Goal: Information Seeking & Learning: Learn about a topic

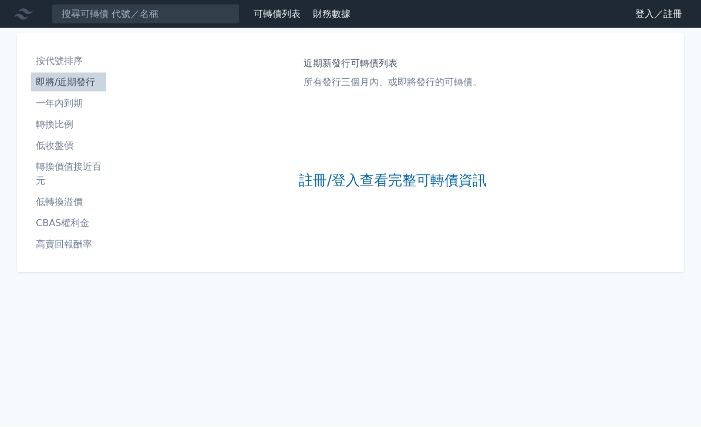
scroll to position [6, 0]
click at [424, 180] on link "註冊/登入查看完整可轉債資訊" at bounding box center [393, 180] width 188 height 19
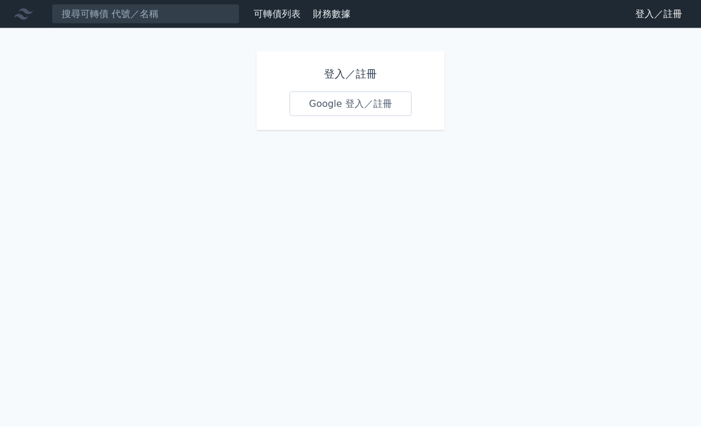
scroll to position [8, 0]
click at [386, 97] on link "Google 登入／註冊" at bounding box center [350, 104] width 122 height 25
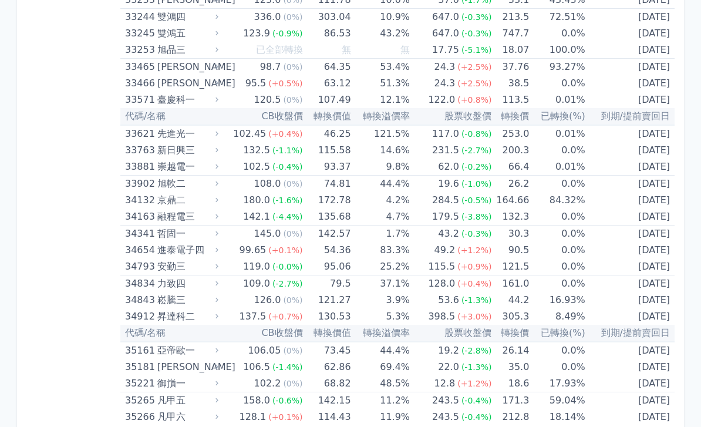
scroll to position [2365, 0]
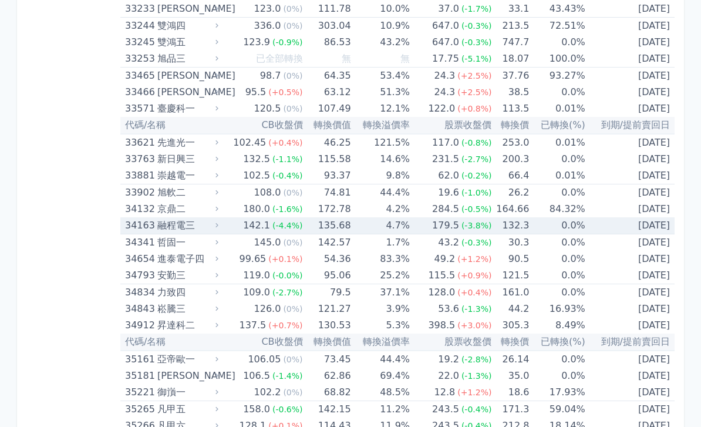
click at [328, 226] on td "135.68" at bounding box center [327, 225] width 48 height 17
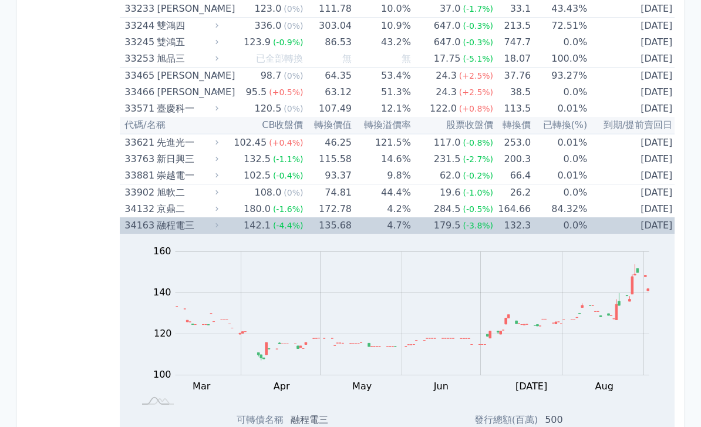
click at [339, 225] on td "135.68" at bounding box center [327, 225] width 49 height 16
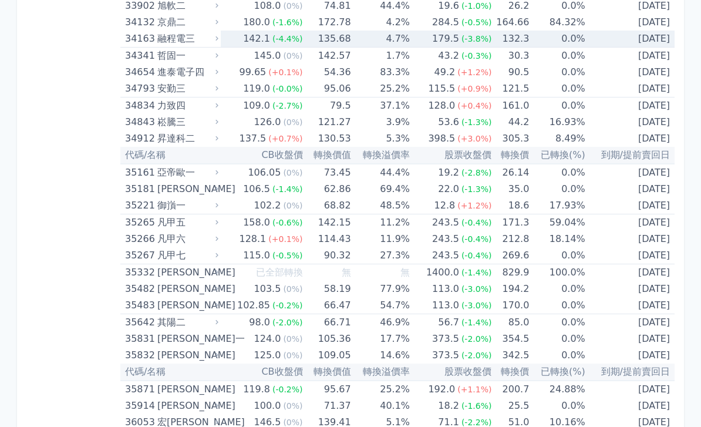
scroll to position [2551, 0]
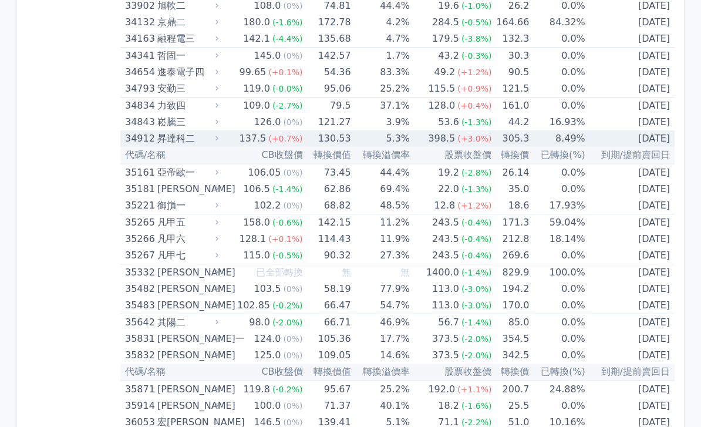
click at [191, 137] on div "昇達科二" at bounding box center [186, 138] width 59 height 16
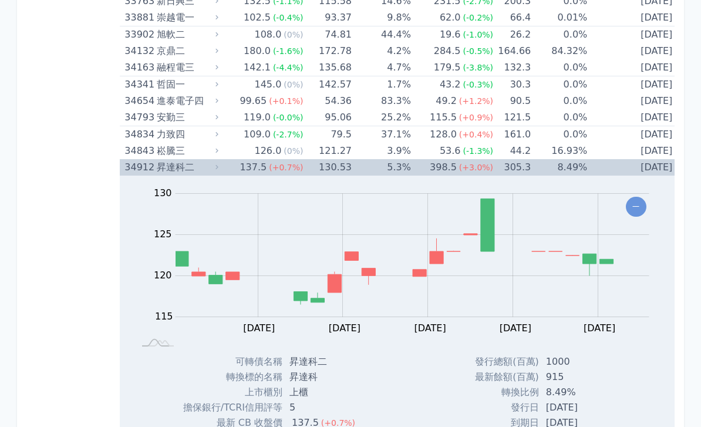
scroll to position [2522, 0]
click at [360, 167] on td "5.3%" at bounding box center [381, 168] width 59 height 16
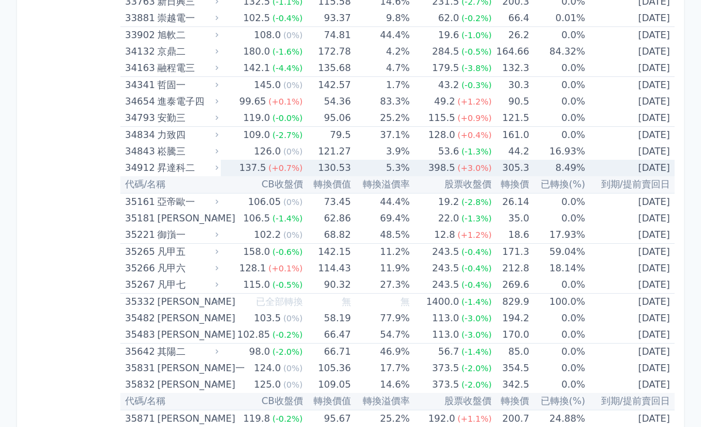
click at [362, 167] on td "5.3%" at bounding box center [380, 168] width 59 height 16
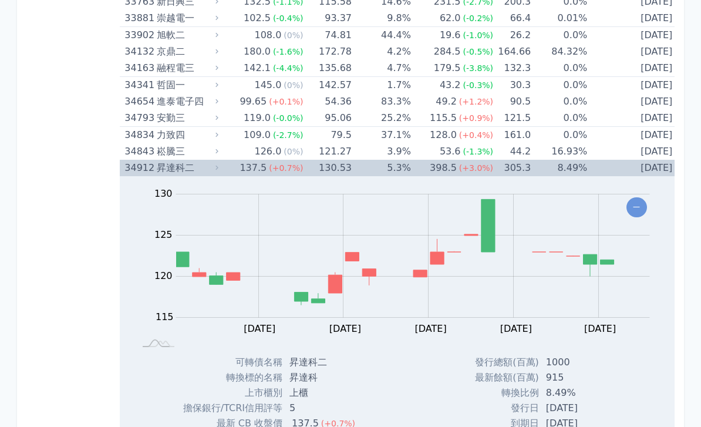
click at [383, 169] on td "5.3%" at bounding box center [381, 168] width 59 height 16
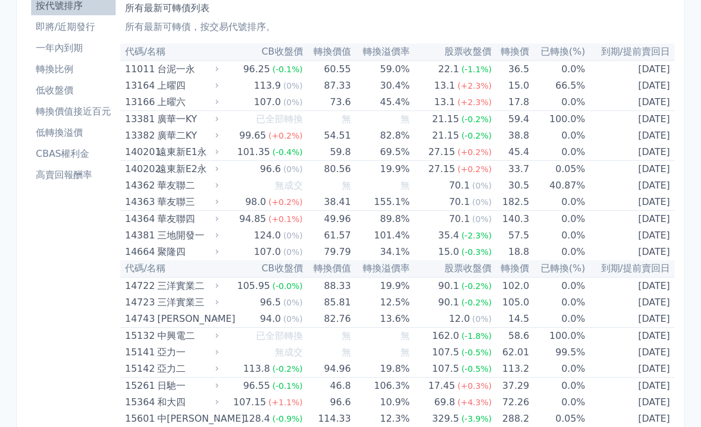
scroll to position [0, 0]
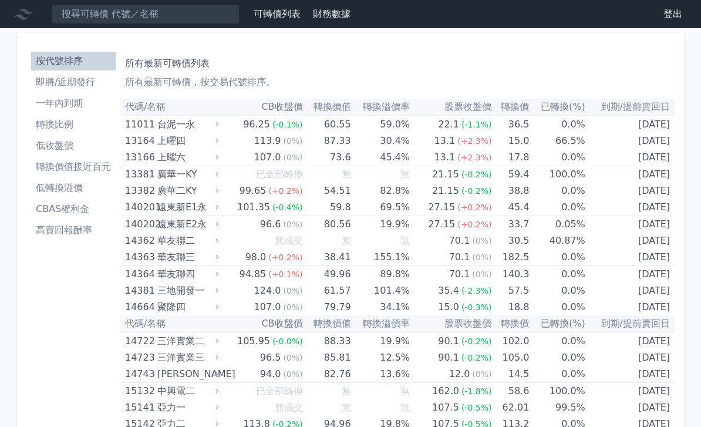
click at [70, 80] on li "即將/近期發行" at bounding box center [73, 82] width 85 height 14
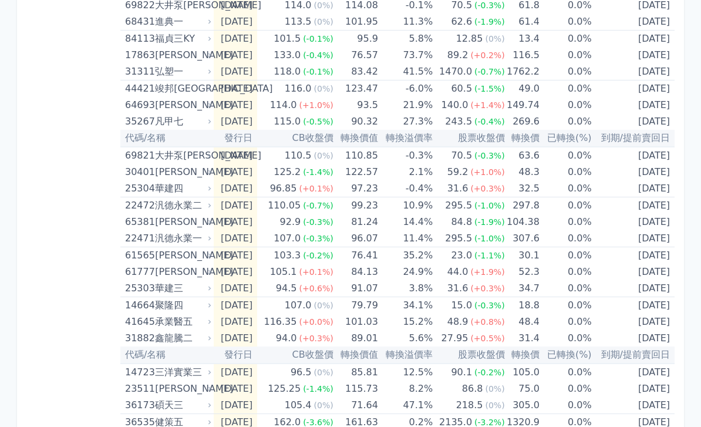
scroll to position [420, 0]
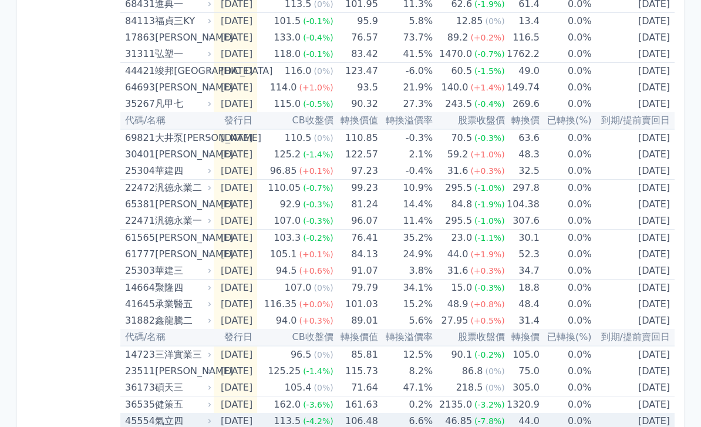
click at [410, 422] on td "6.6%" at bounding box center [405, 421] width 55 height 16
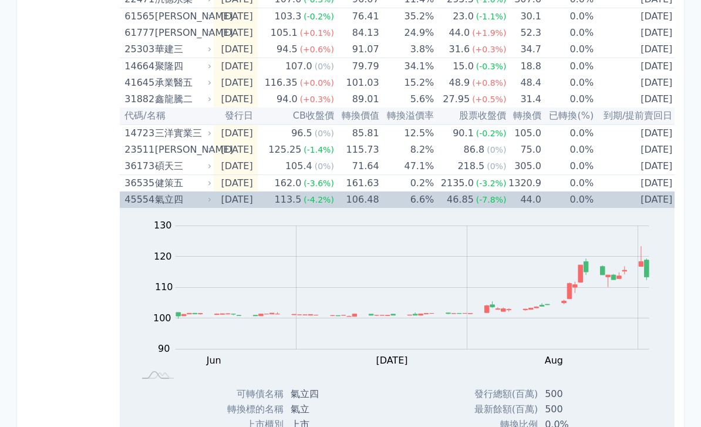
scroll to position [683, 0]
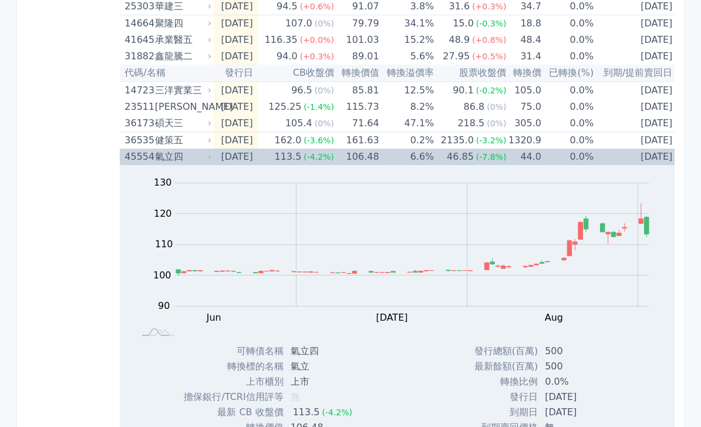
click at [564, 276] on icon "Chart" at bounding box center [413, 276] width 474 height 0
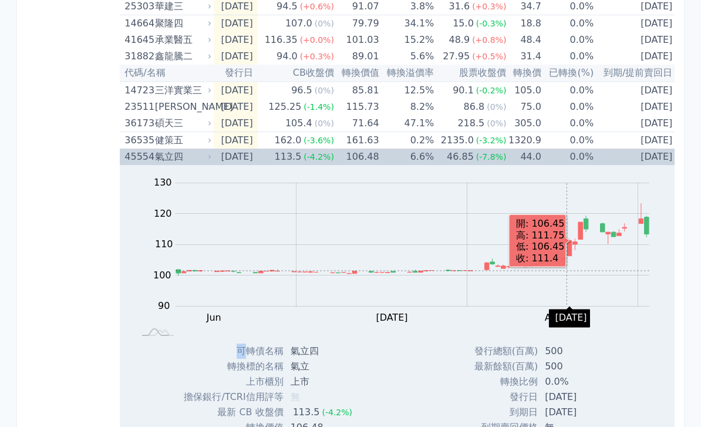
click at [449, 161] on td "46.85 (-7.8%)" at bounding box center [470, 157] width 72 height 16
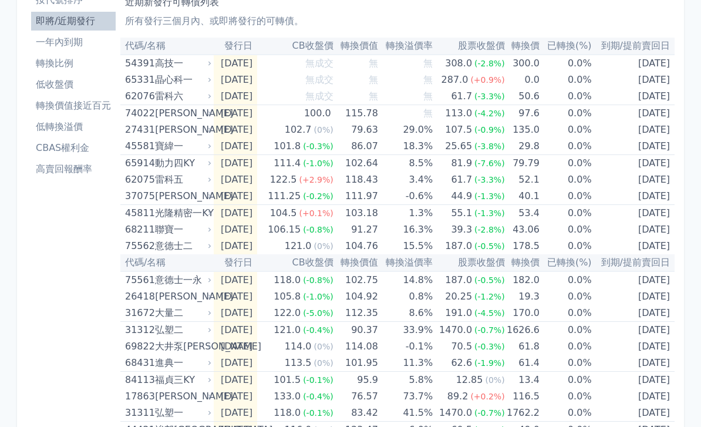
scroll to position [45, 0]
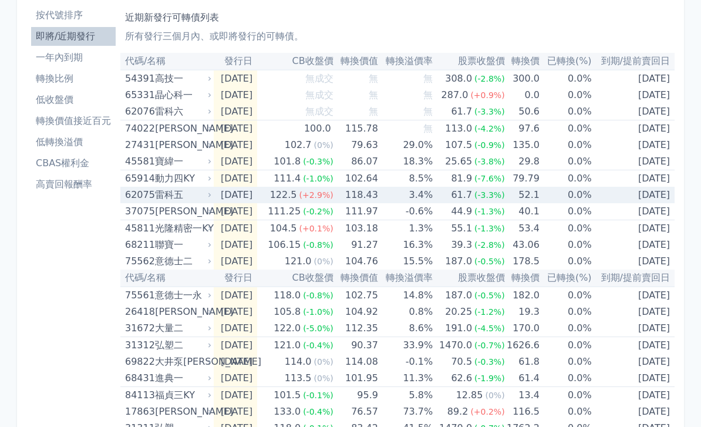
click at [448, 194] on td "61.7 (-3.3%)" at bounding box center [469, 195] width 72 height 16
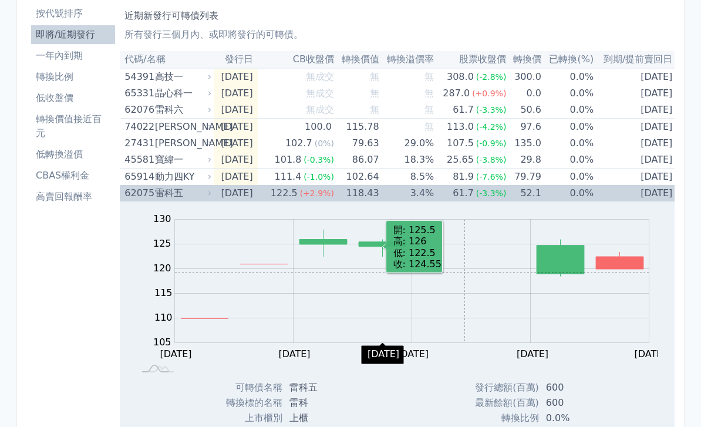
scroll to position [0, 0]
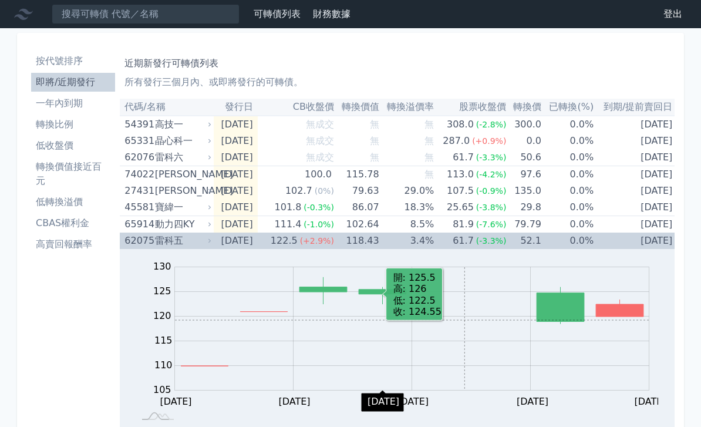
click at [434, 240] on td "3.4%" at bounding box center [406, 240] width 55 height 16
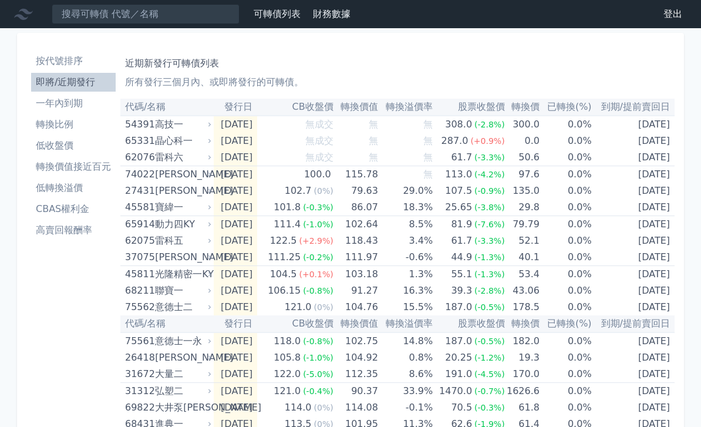
click at [80, 60] on li "按代號排序" at bounding box center [73, 61] width 85 height 14
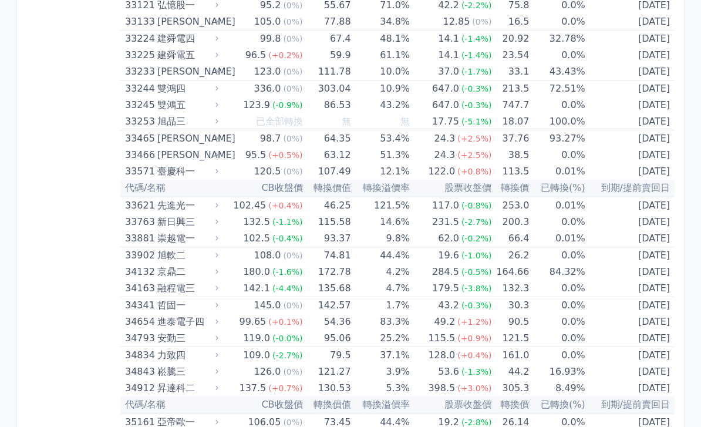
scroll to position [2303, 0]
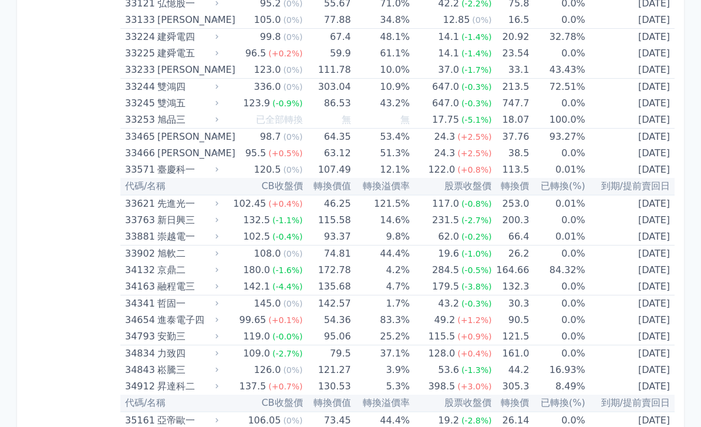
click at [370, 172] on td "12.1%" at bounding box center [380, 170] width 59 height 16
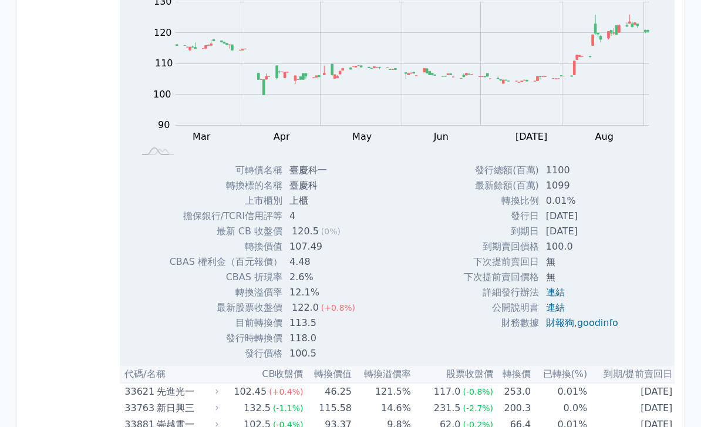
scroll to position [2497, 0]
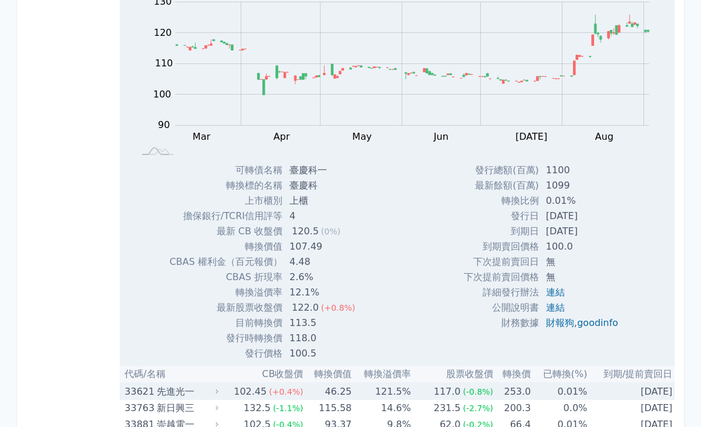
click at [382, 389] on td "121.5%" at bounding box center [381, 391] width 59 height 17
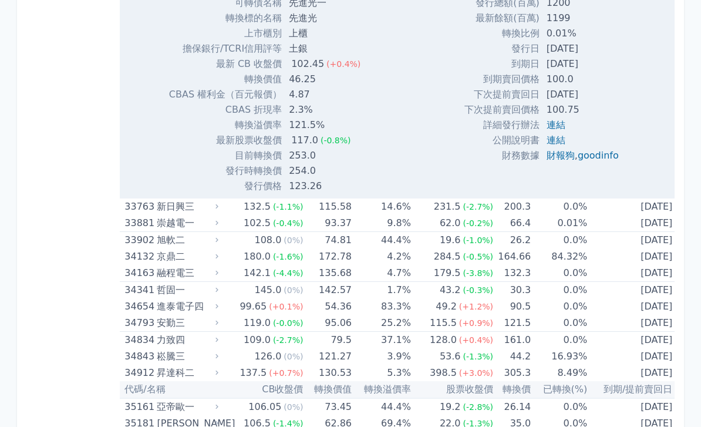
scroll to position [3083, 0]
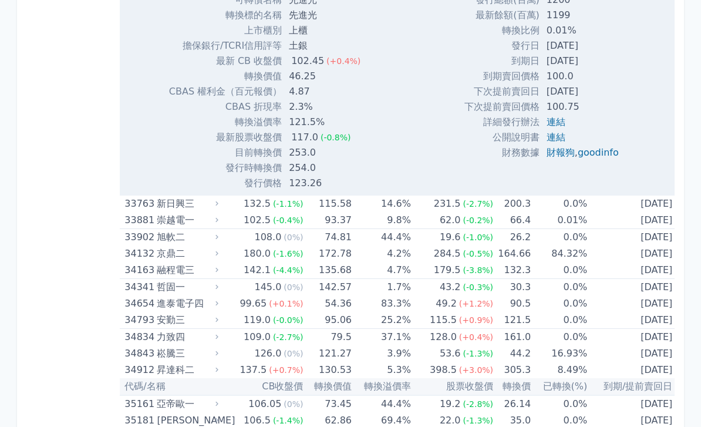
click at [467, 210] on div "(-2.7%)" at bounding box center [478, 203] width 31 height 16
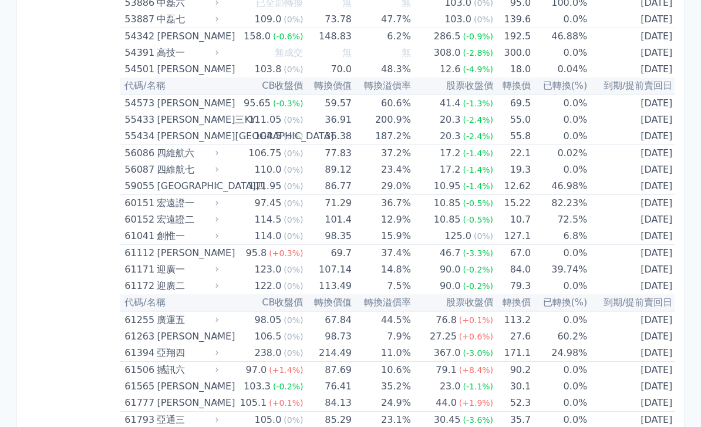
scroll to position [5499, 0]
